Goal: Information Seeking & Learning: Learn about a topic

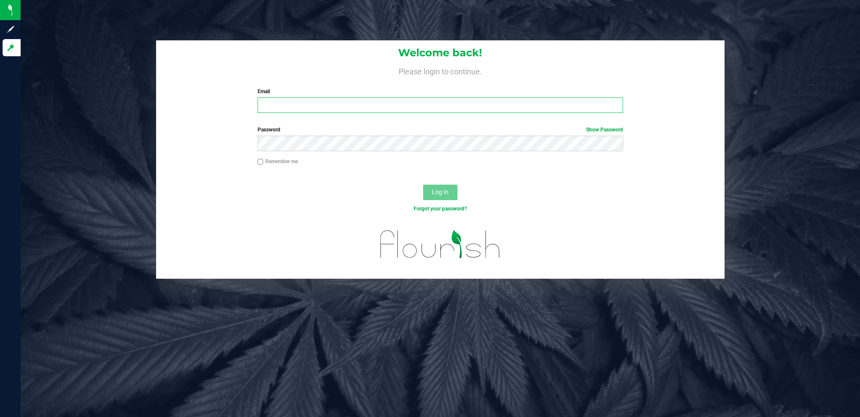
click at [367, 103] on input "Email" at bounding box center [441, 105] width 366 height 15
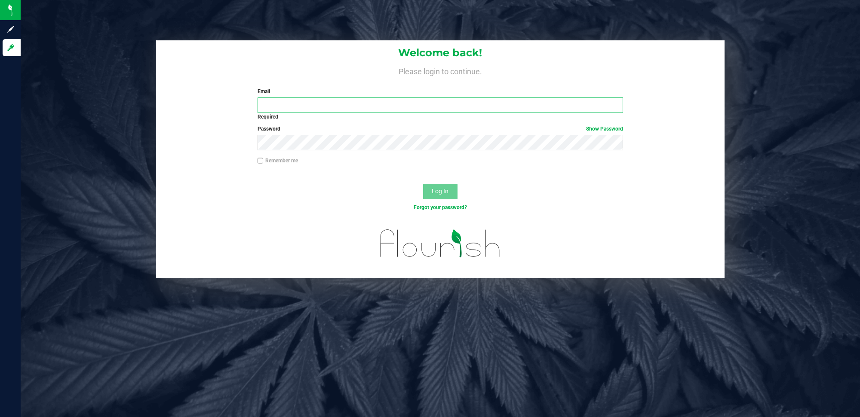
type input "brncasey@highfallsextracts.com"
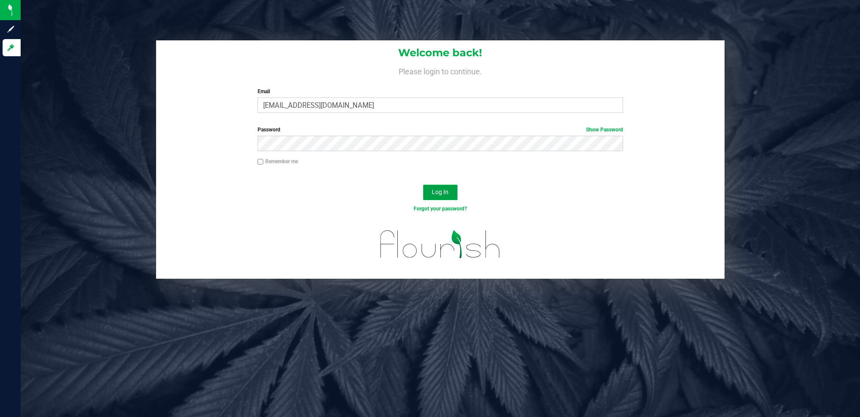
click at [449, 185] on button "Log In" at bounding box center [440, 192] width 34 height 15
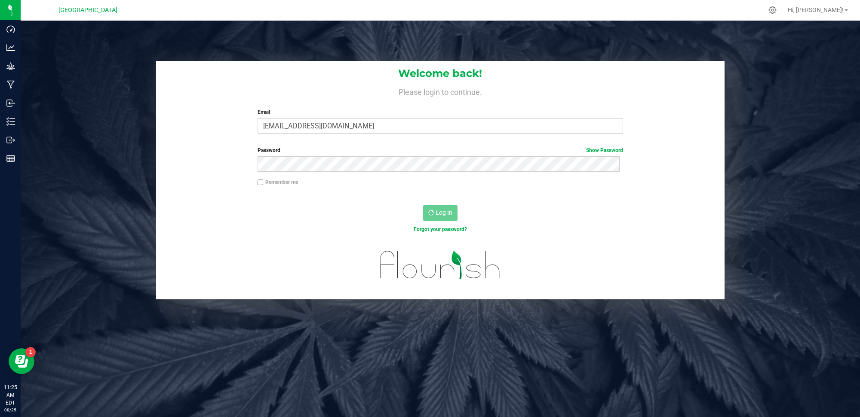
click at [629, 13] on div at bounding box center [458, 10] width 609 height 17
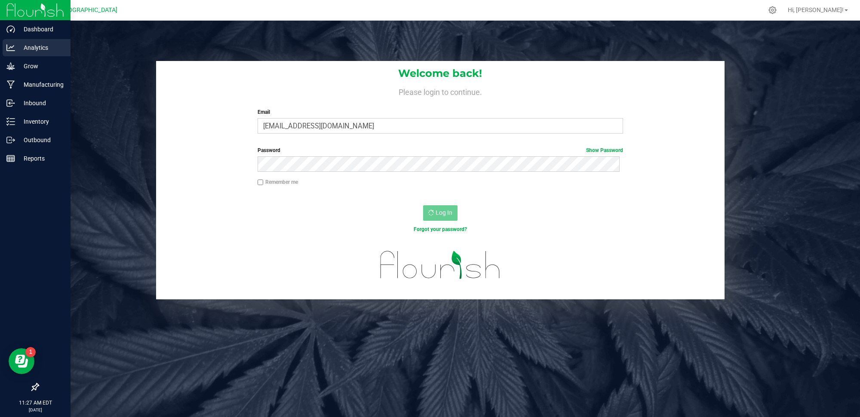
click at [23, 50] on p "Analytics" at bounding box center [41, 48] width 52 height 10
